Goal: Task Accomplishment & Management: Manage account settings

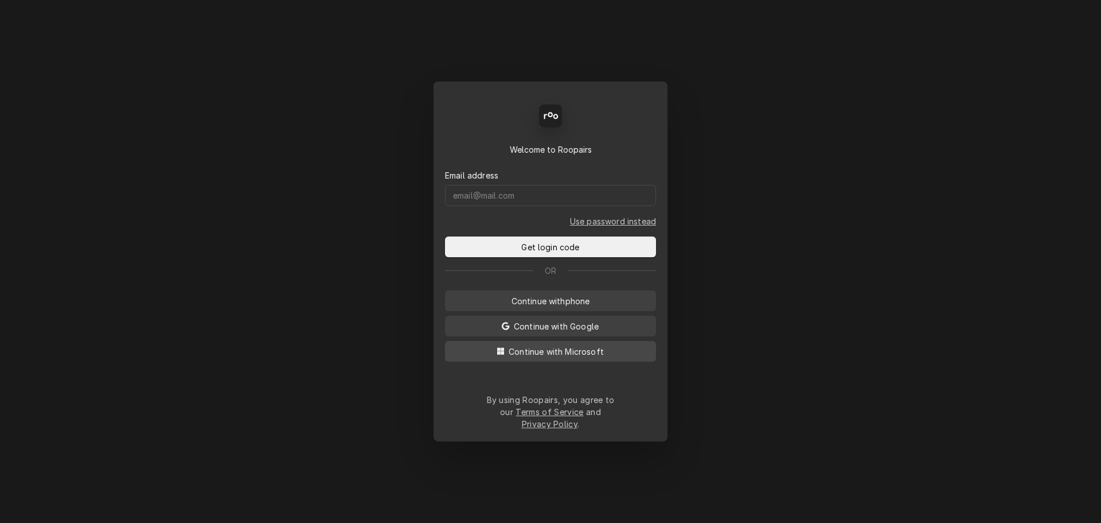
click at [558, 357] on span "Continue with Microsoft" at bounding box center [557, 351] width 100 height 12
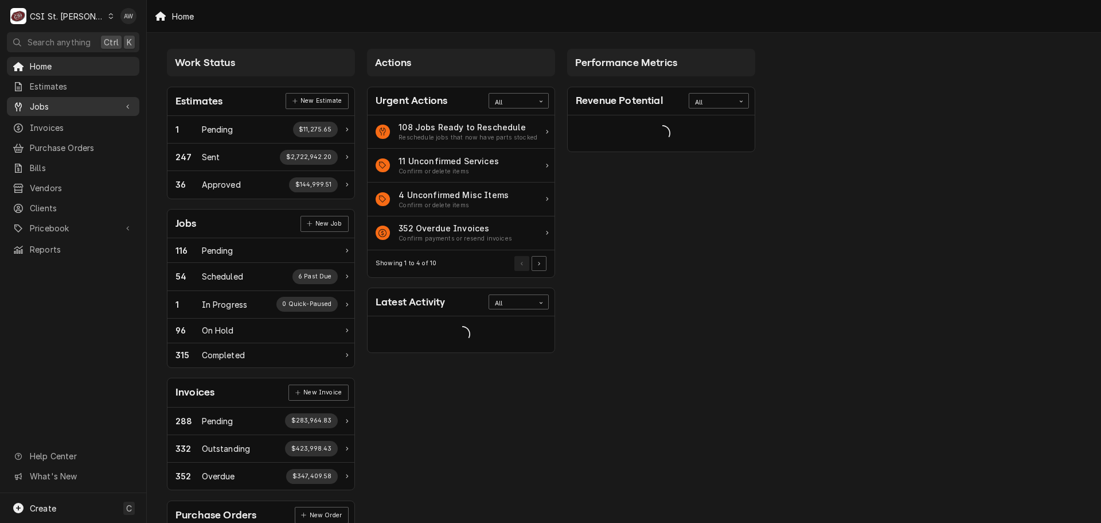
click at [84, 108] on span "Jobs" at bounding box center [73, 106] width 87 height 12
click at [71, 124] on span "Jobs" at bounding box center [82, 126] width 104 height 12
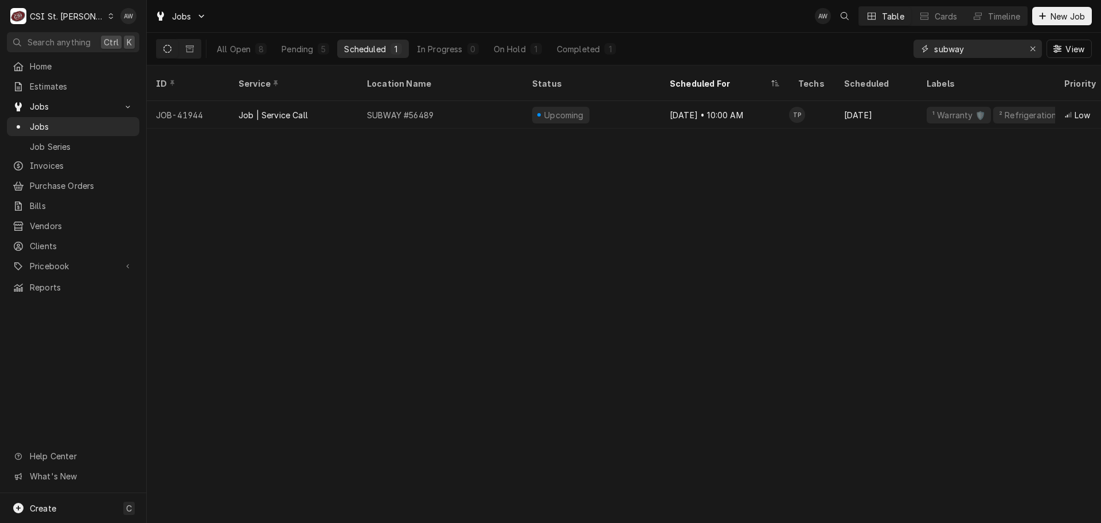
drag, startPoint x: 984, startPoint y: 44, endPoint x: 897, endPoint y: 46, distance: 86.7
click at [897, 46] on div "All Open 8 Pending 5 Scheduled 1 In Progress 0 On Hold 1 Completed 1 subway View" at bounding box center [624, 49] width 936 height 32
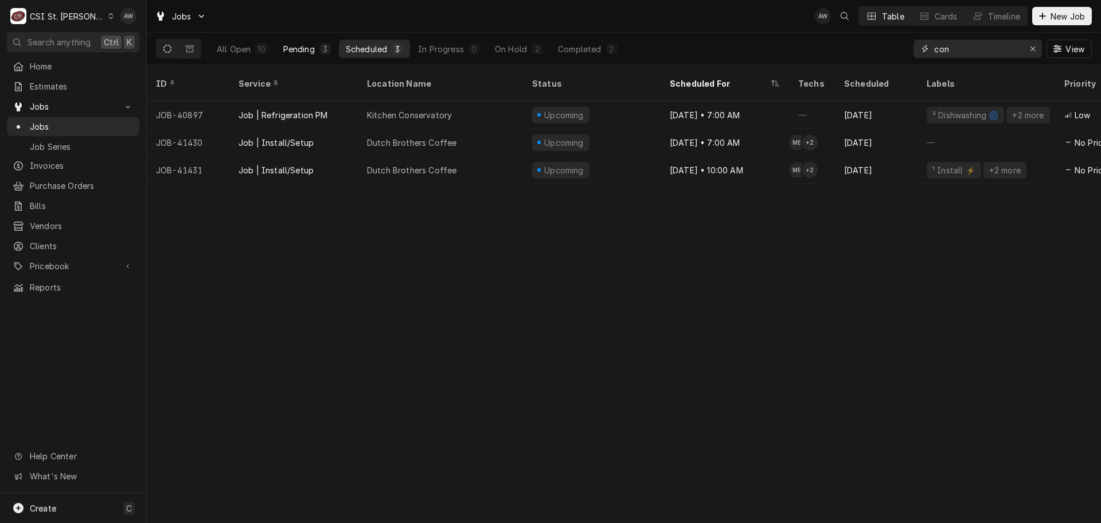
type input "con"
click at [310, 50] on div "Pending" at bounding box center [299, 49] width 32 height 12
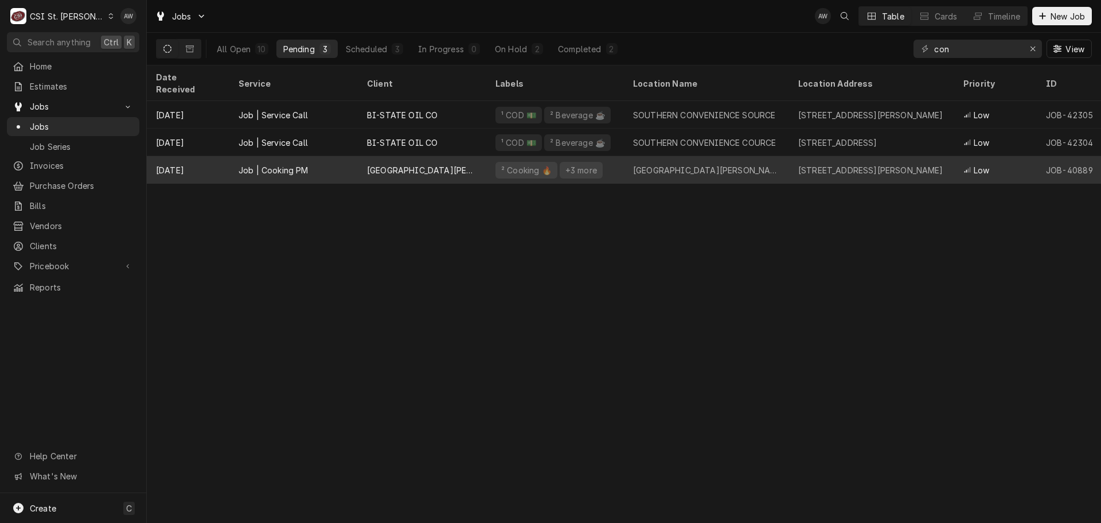
click at [432, 164] on div "[GEOGRAPHIC_DATA][PERSON_NAME]" at bounding box center [422, 170] width 110 height 12
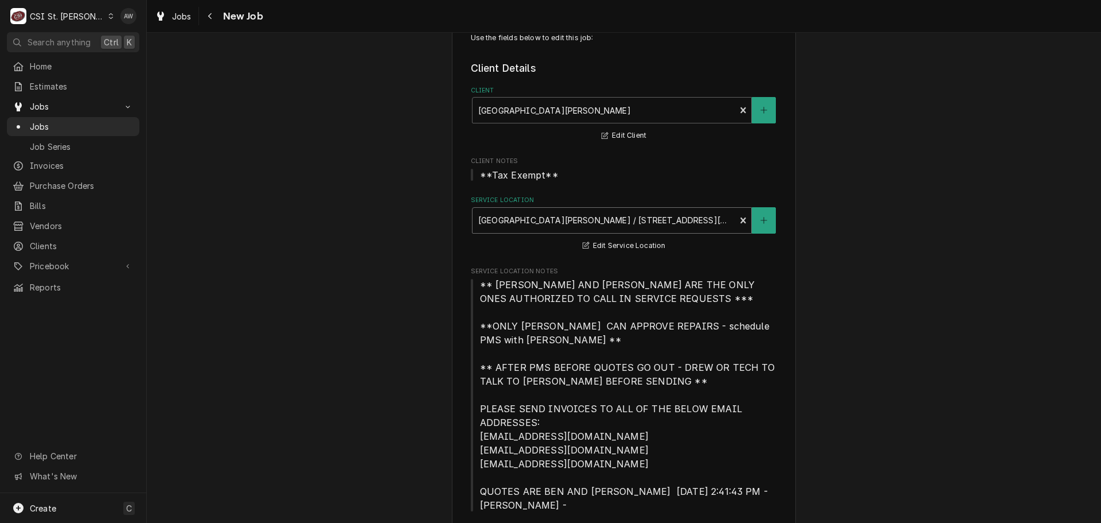
type textarea "x"
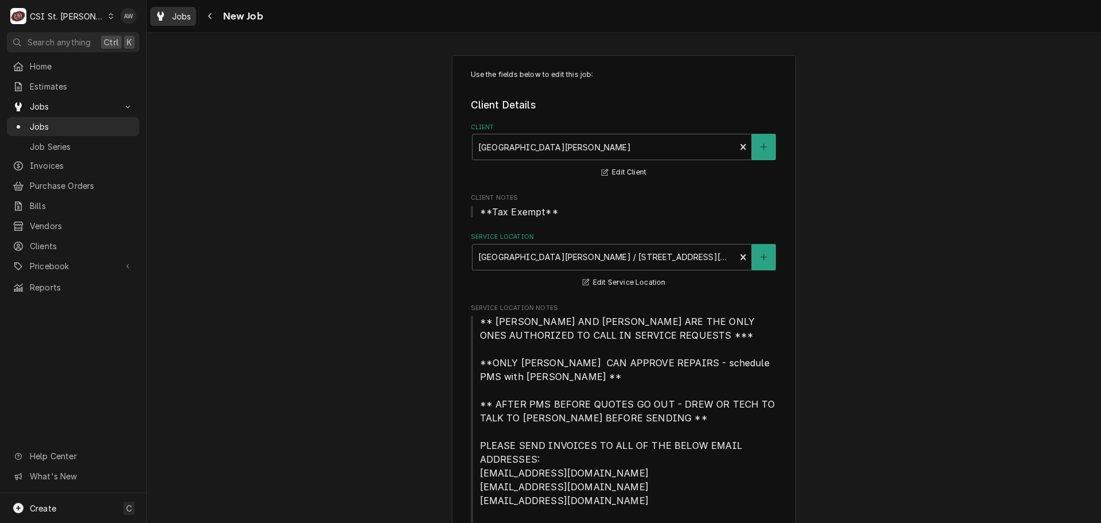
click at [188, 24] on link "Jobs" at bounding box center [173, 16] width 46 height 19
